Goal: Task Accomplishment & Management: Use online tool/utility

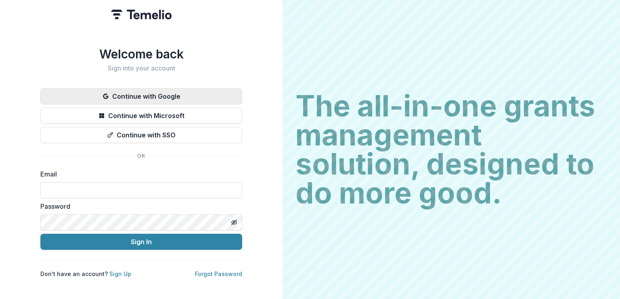
click at [201, 92] on button "Continue with Google" at bounding box center [141, 96] width 202 height 16
